Goal: Information Seeking & Learning: Learn about a topic

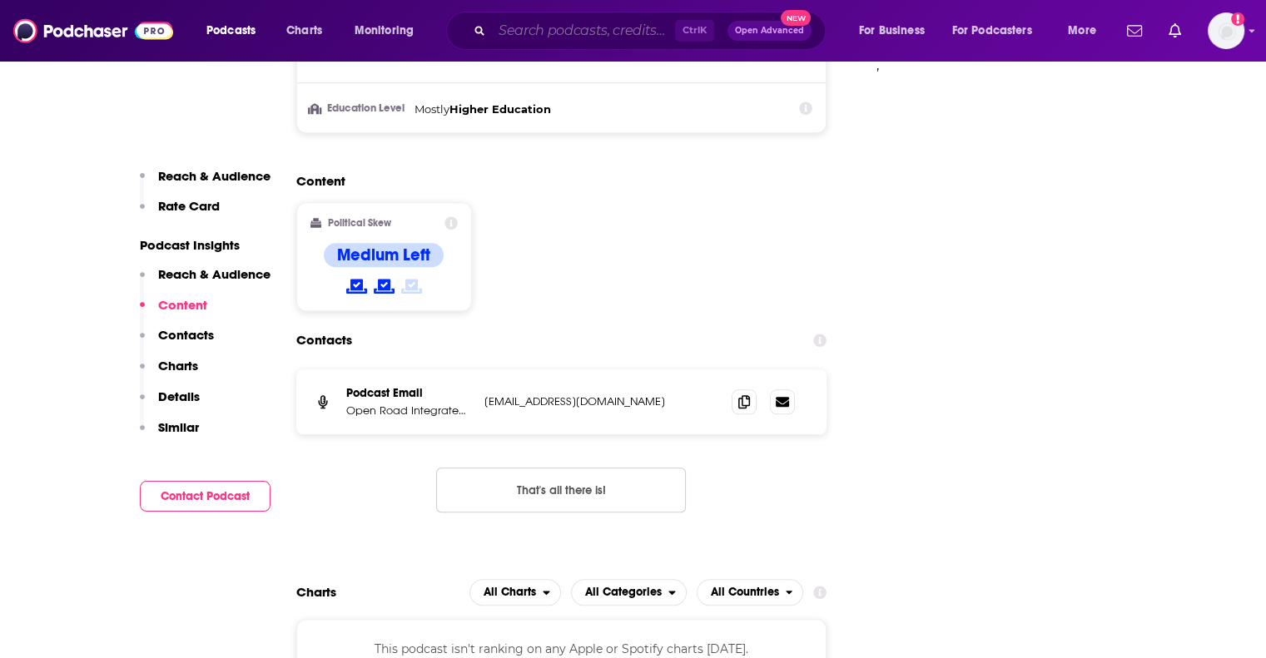
click at [611, 32] on input "Search podcasts, credits, & more..." at bounding box center [583, 30] width 183 height 27
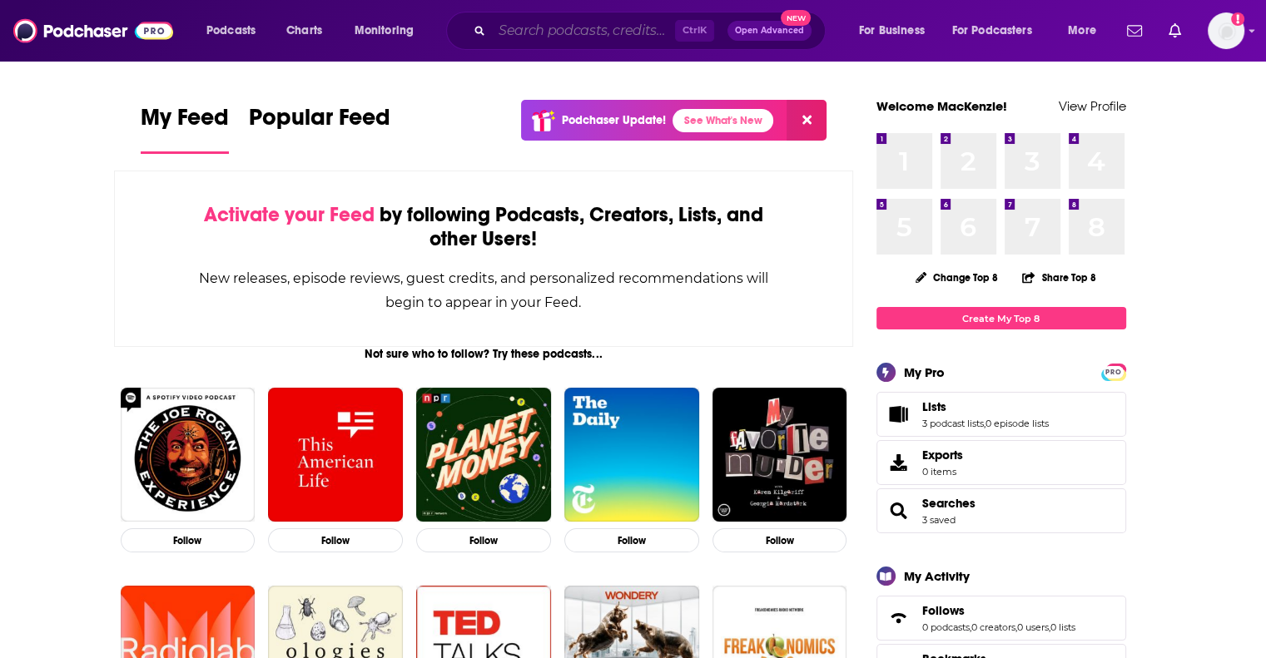
click at [643, 34] on input "Search podcasts, credits, & more..." at bounding box center [583, 30] width 183 height 27
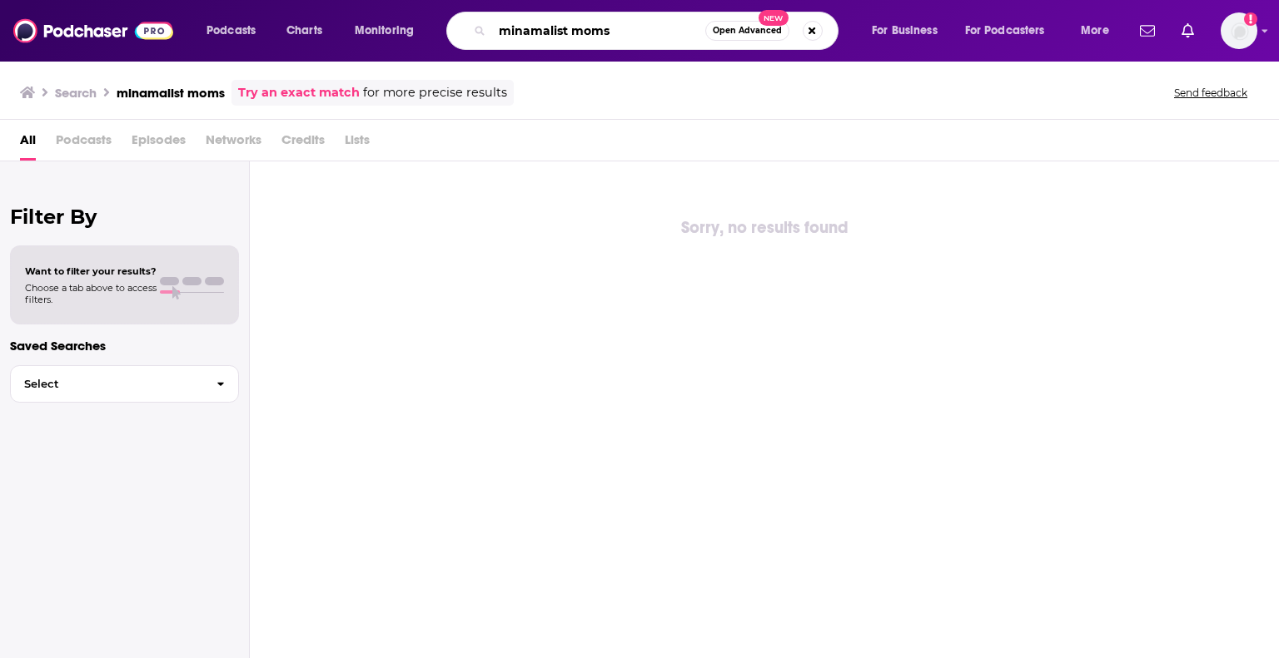
click at [516, 29] on input "minamalist moms" at bounding box center [598, 30] width 213 height 27
type input "minimalist moms"
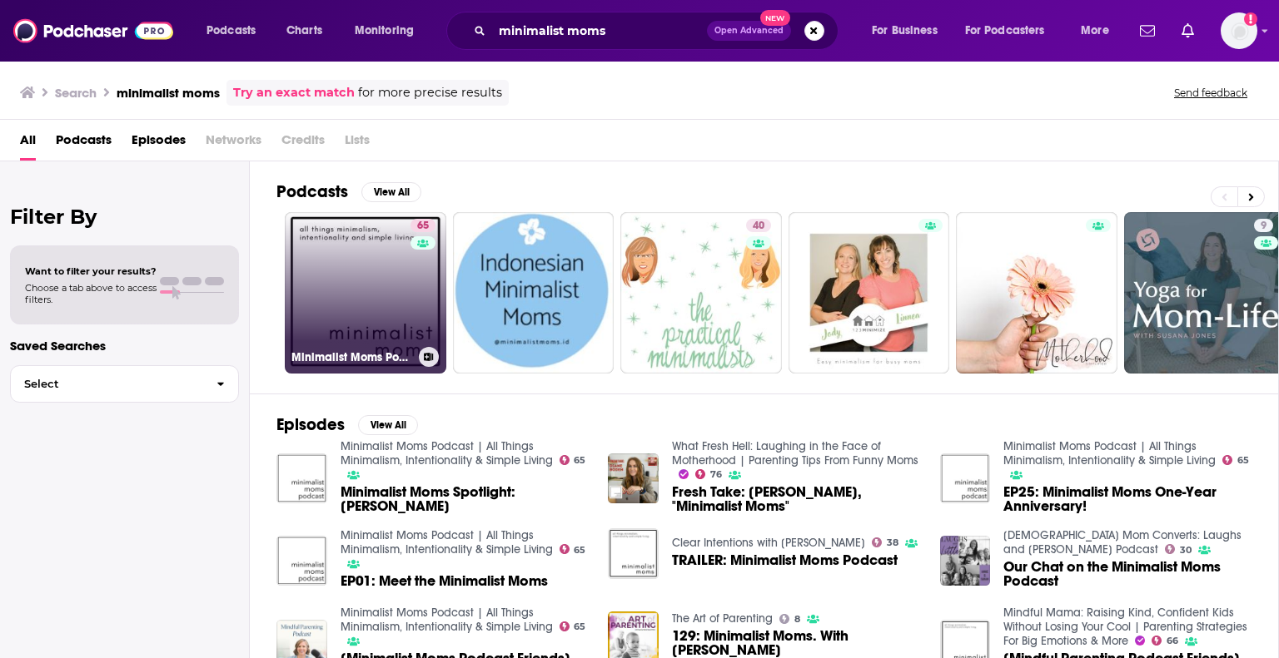
click at [367, 273] on link "65 Minimalist Moms Podcast | All Things Minimalism, Intentionality & Simple Liv…" at bounding box center [365, 292] width 161 height 161
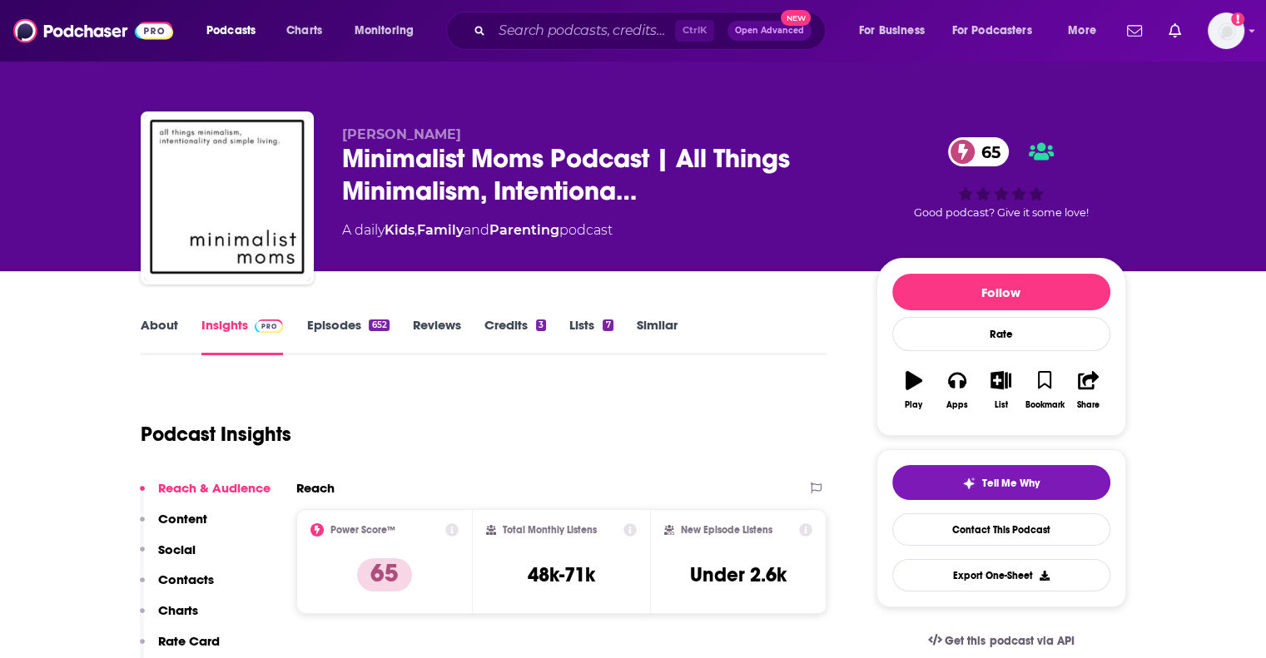
click at [146, 315] on div "About Insights Episodes 652 Reviews Credits 3 Lists 7 Similar" at bounding box center [484, 335] width 687 height 41
click at [147, 322] on link "About" at bounding box center [159, 336] width 37 height 38
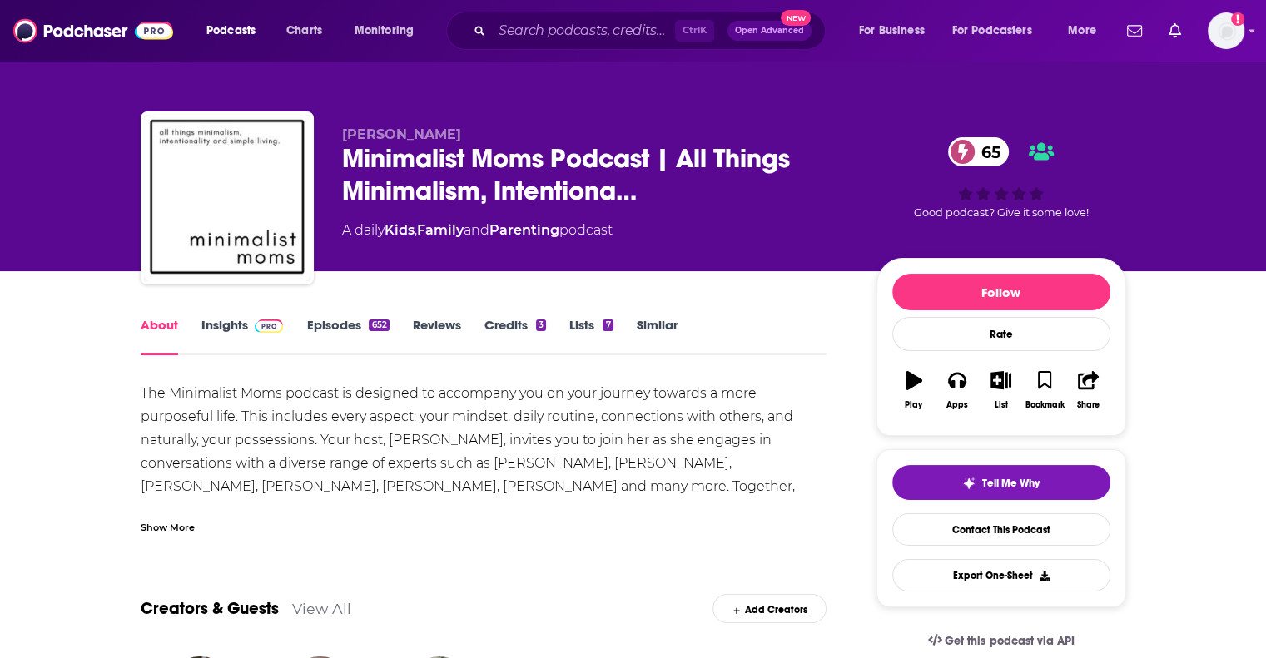
click at [175, 522] on div "Show More" at bounding box center [168, 527] width 54 height 16
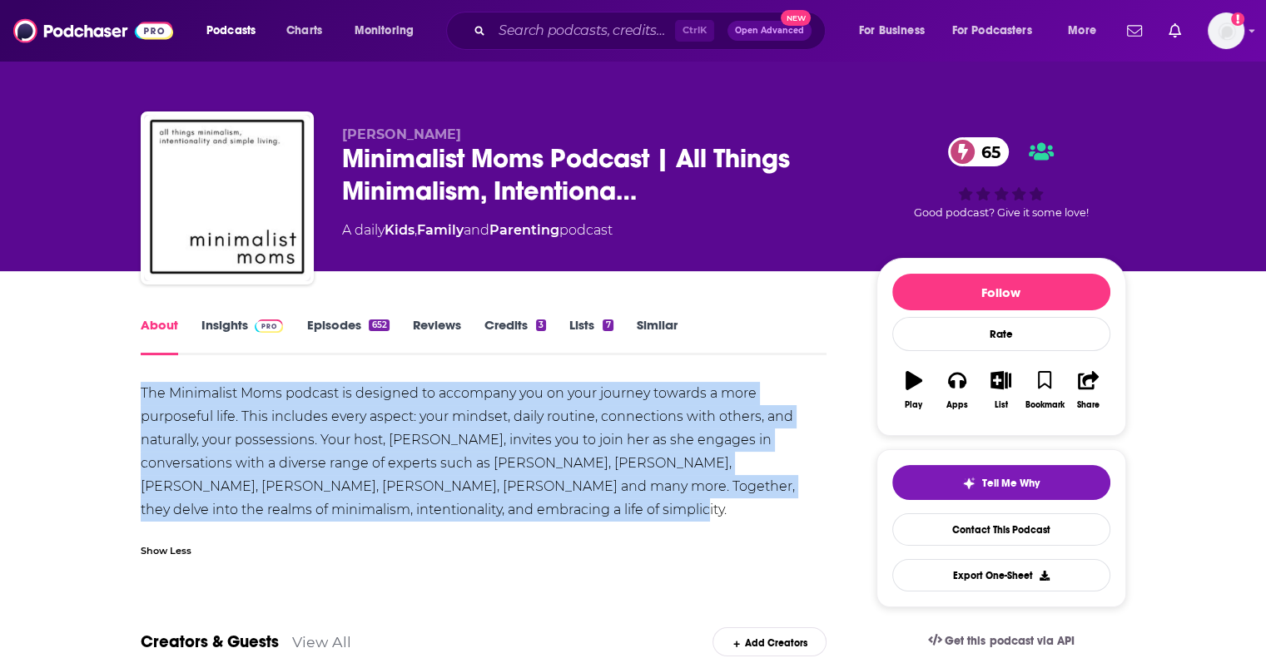
drag, startPoint x: 565, startPoint y: 503, endPoint x: 137, endPoint y: 395, distance: 441.3
copy div "The Minimalist Moms podcast is designed to accompany you on your journey toward…"
click at [215, 325] on link "Insights" at bounding box center [242, 336] width 82 height 38
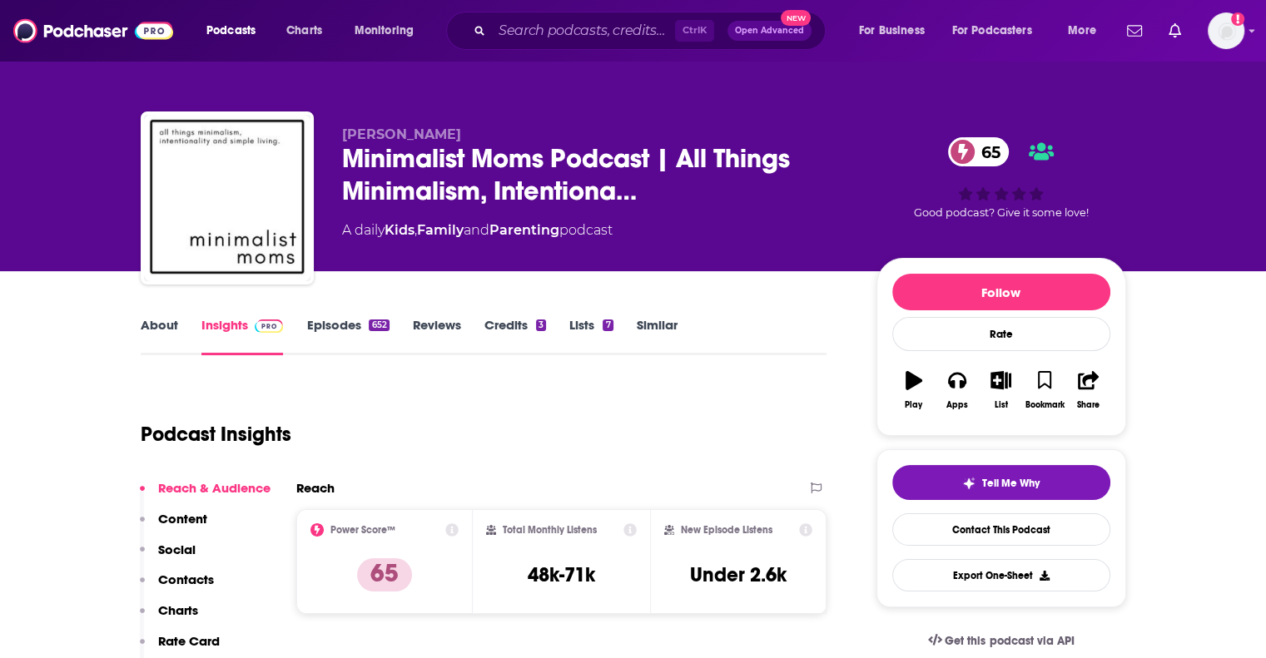
click at [570, 473] on div "Podcast Insights" at bounding box center [484, 431] width 687 height 98
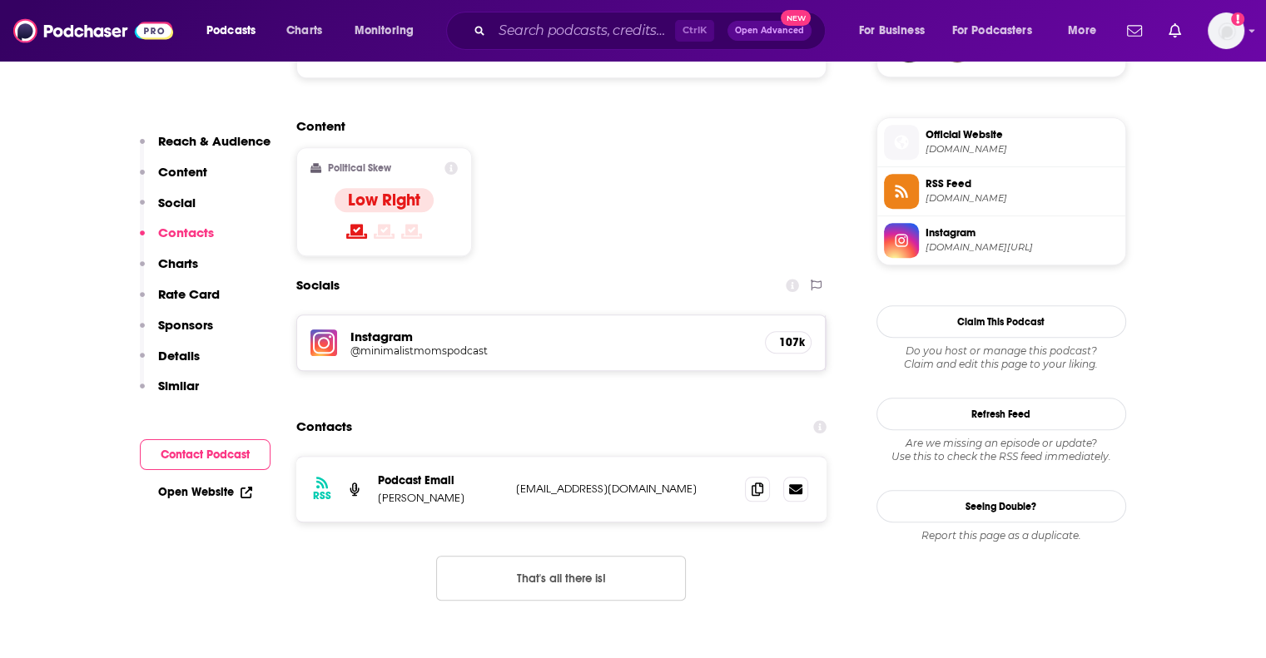
scroll to position [1299, 0]
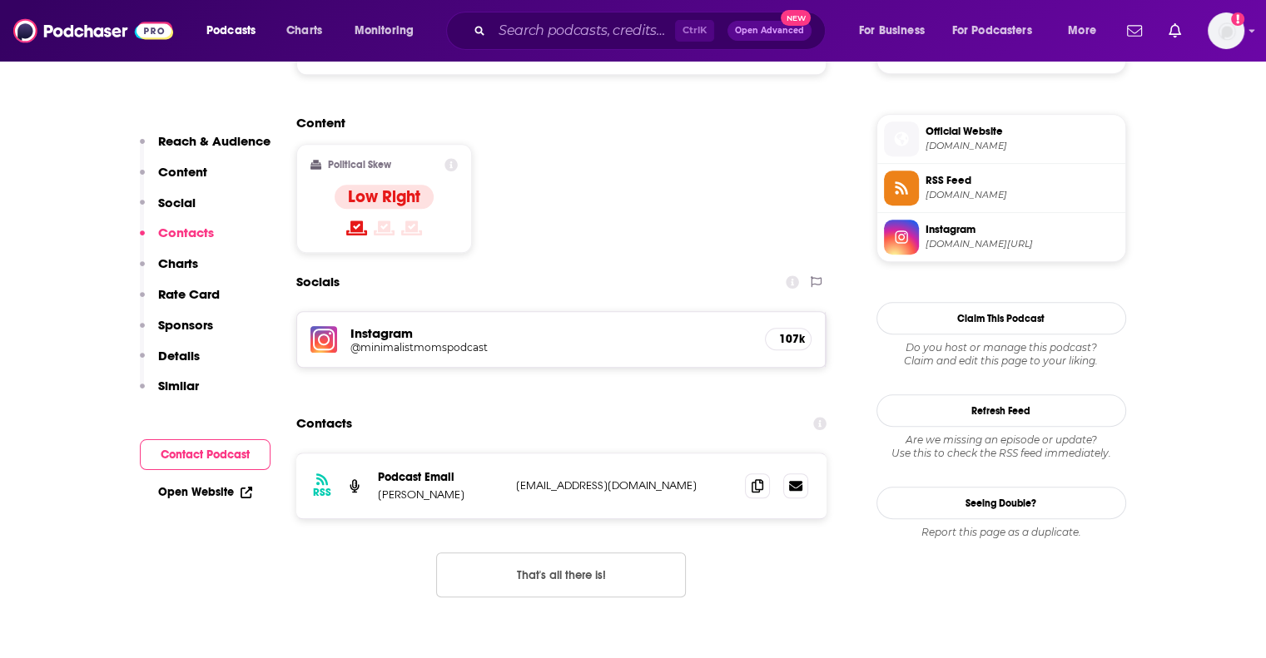
click at [392, 341] on h5 "@minimalistmomspodcast" at bounding box center [483, 347] width 266 height 12
